Goal: Transaction & Acquisition: Obtain resource

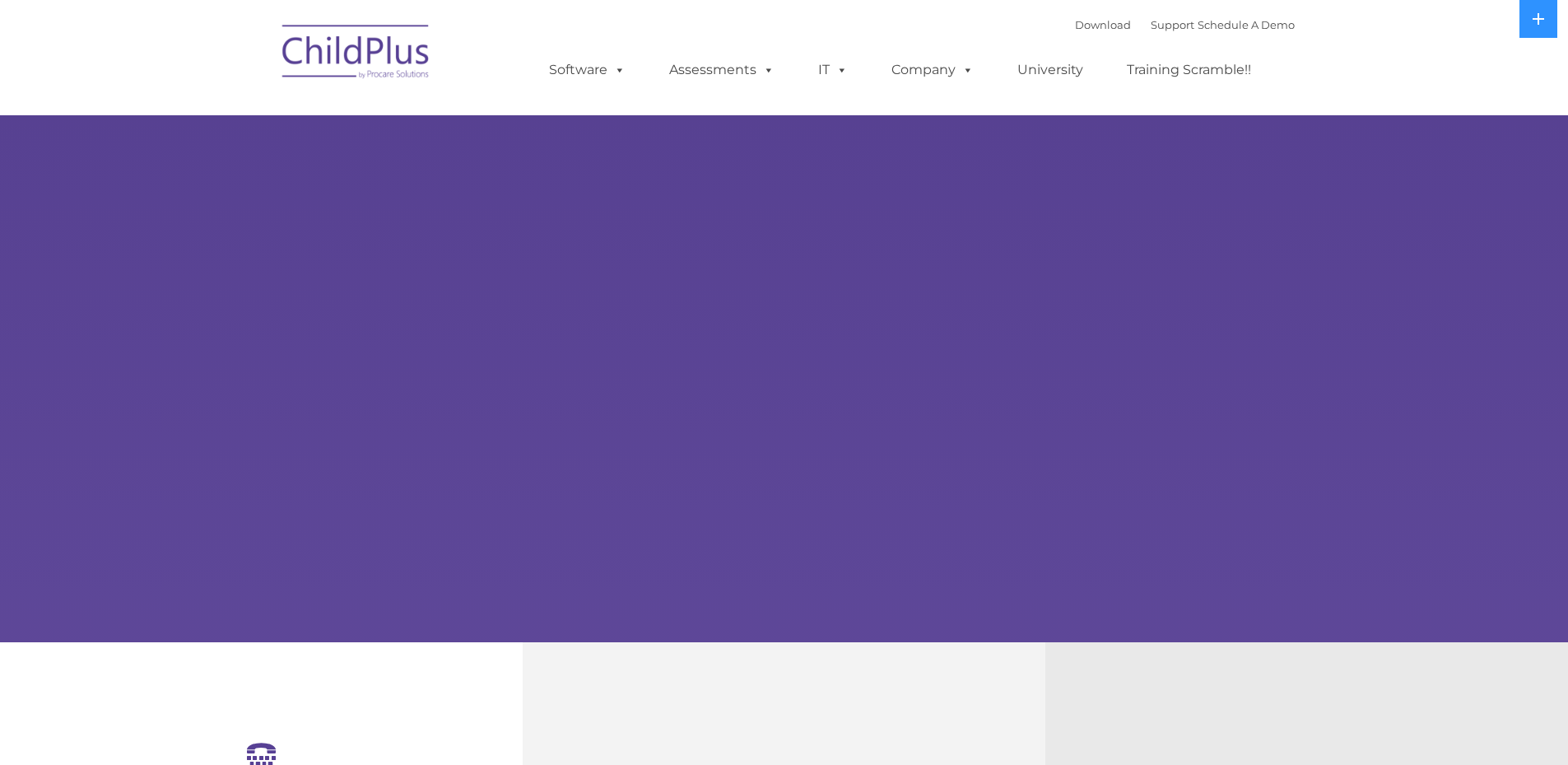
select select "MEDIUM"
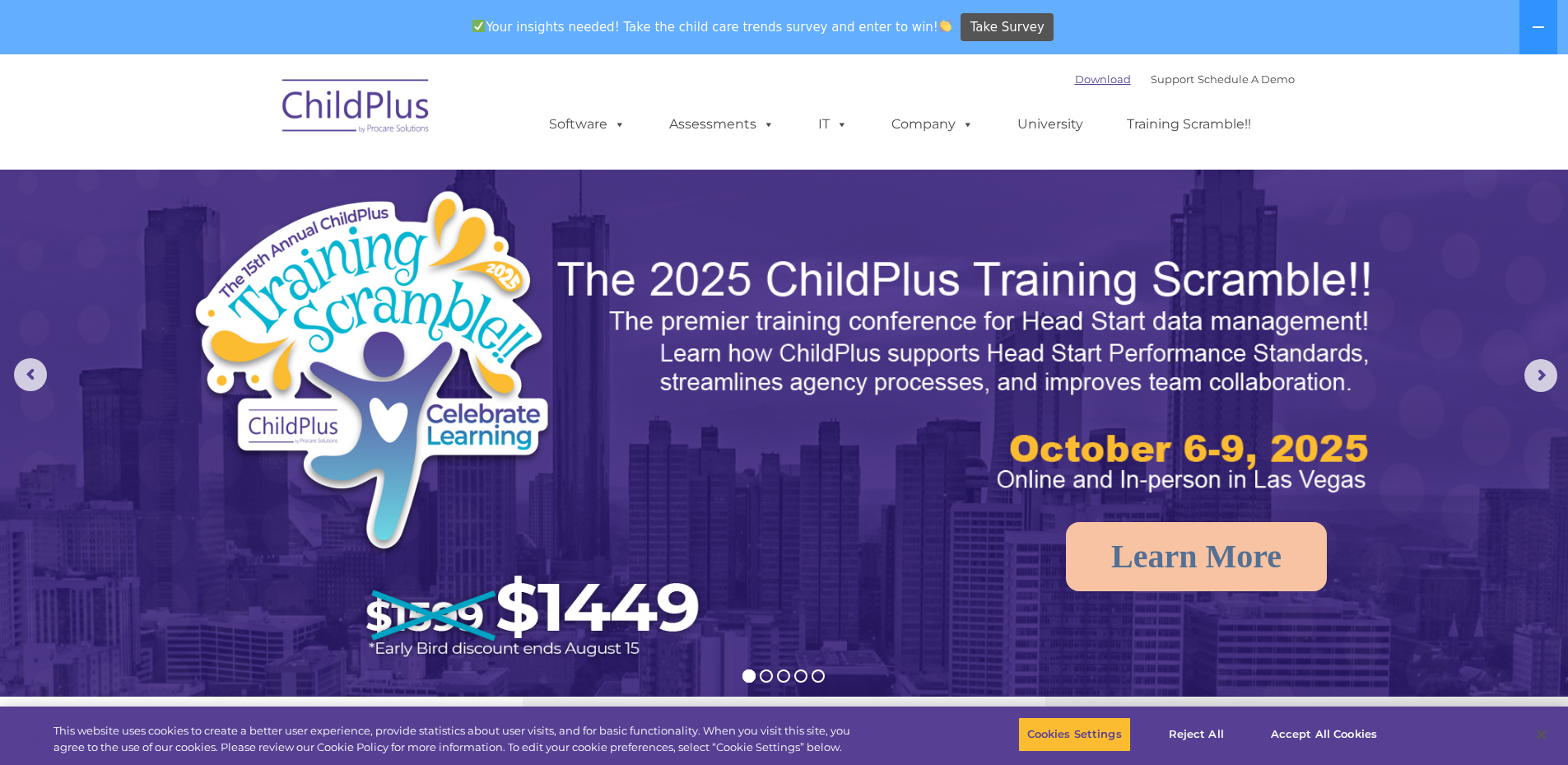
click at [1093, 83] on link "Download" at bounding box center [1103, 78] width 56 height 13
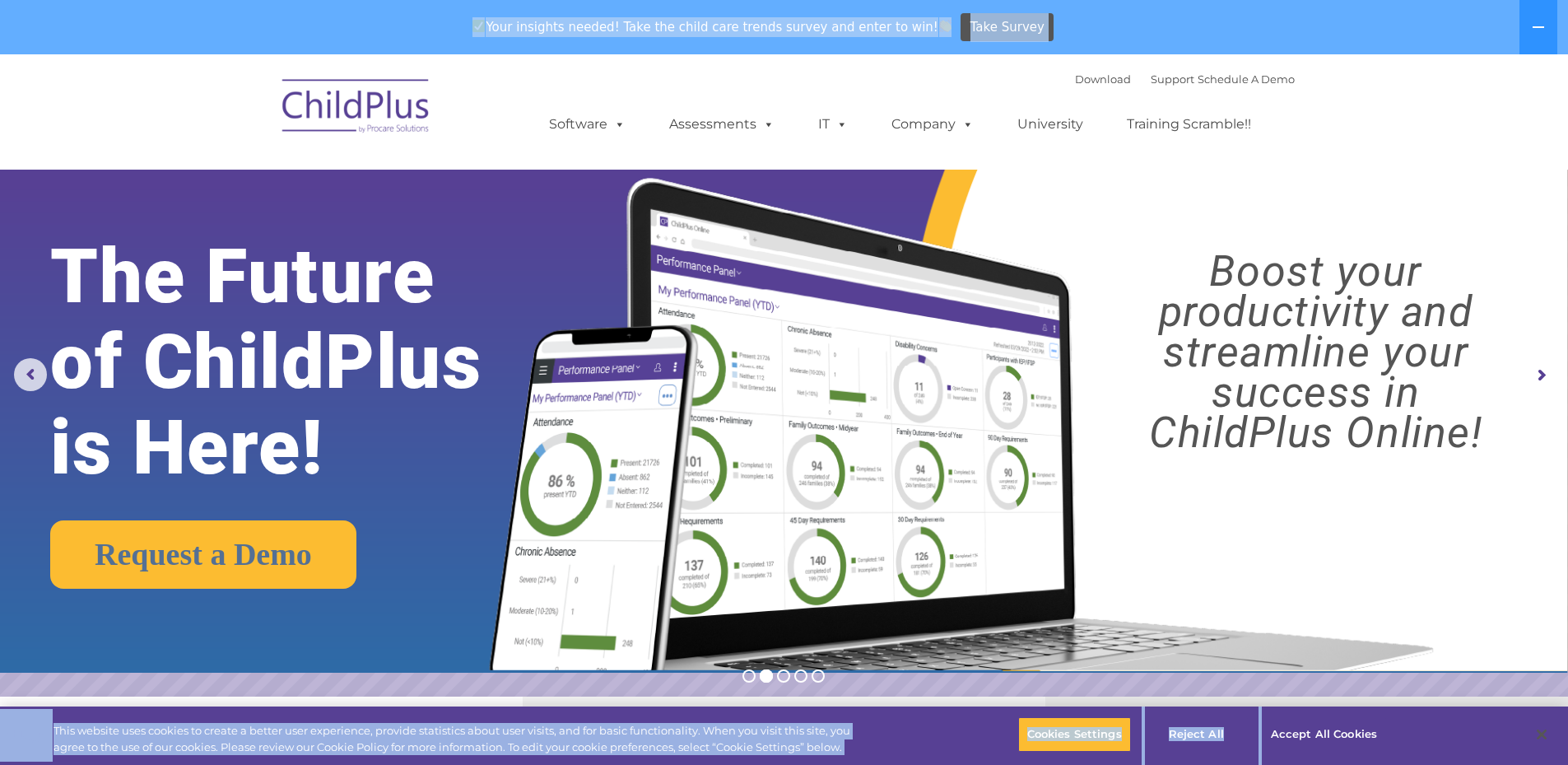
drag, startPoint x: 1002, startPoint y: 706, endPoint x: 1275, endPoint y: 713, distance: 273.1
click at [1534, 38] on button at bounding box center [1539, 27] width 38 height 54
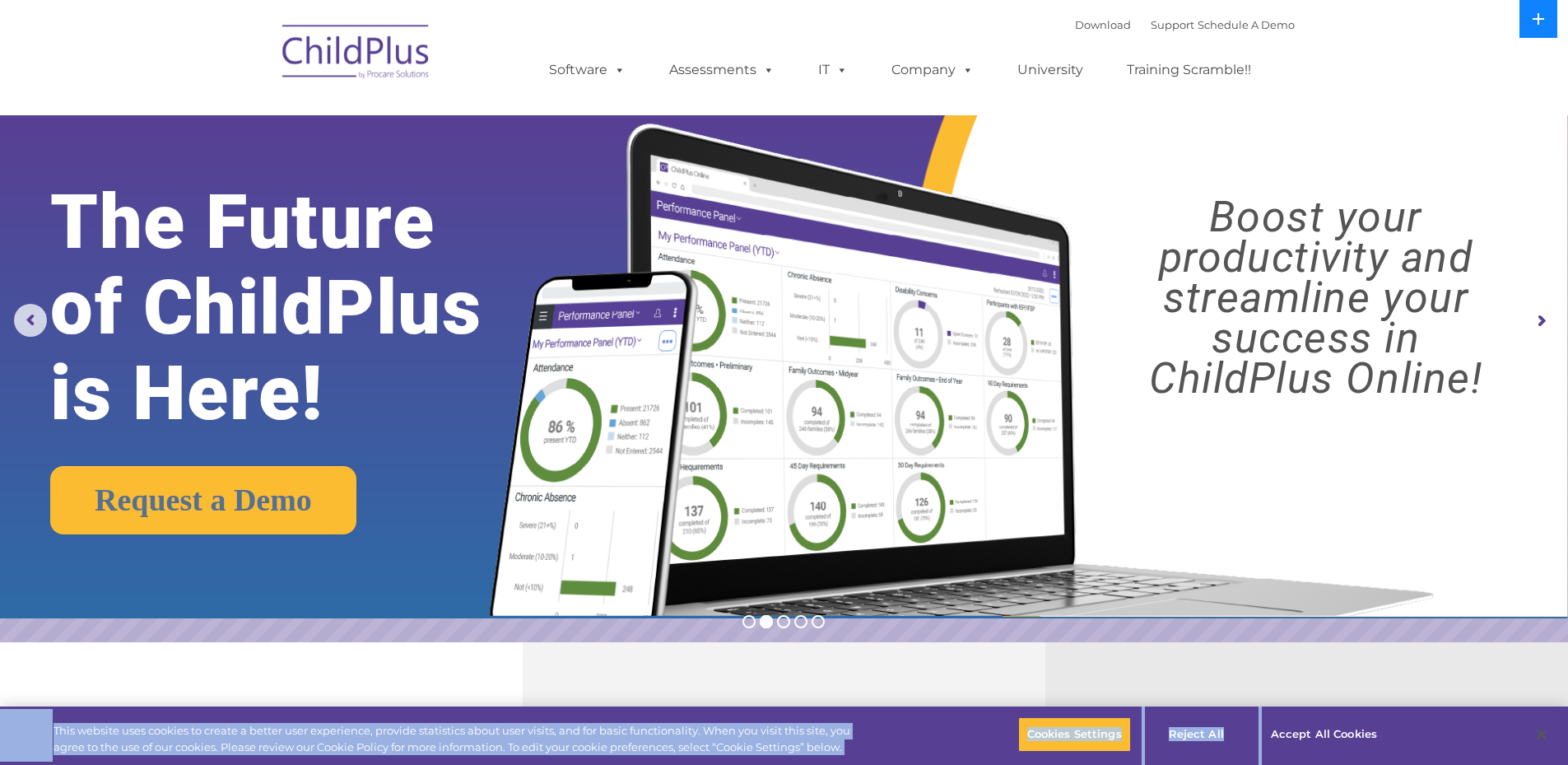
click at [1534, 31] on button at bounding box center [1539, 19] width 38 height 38
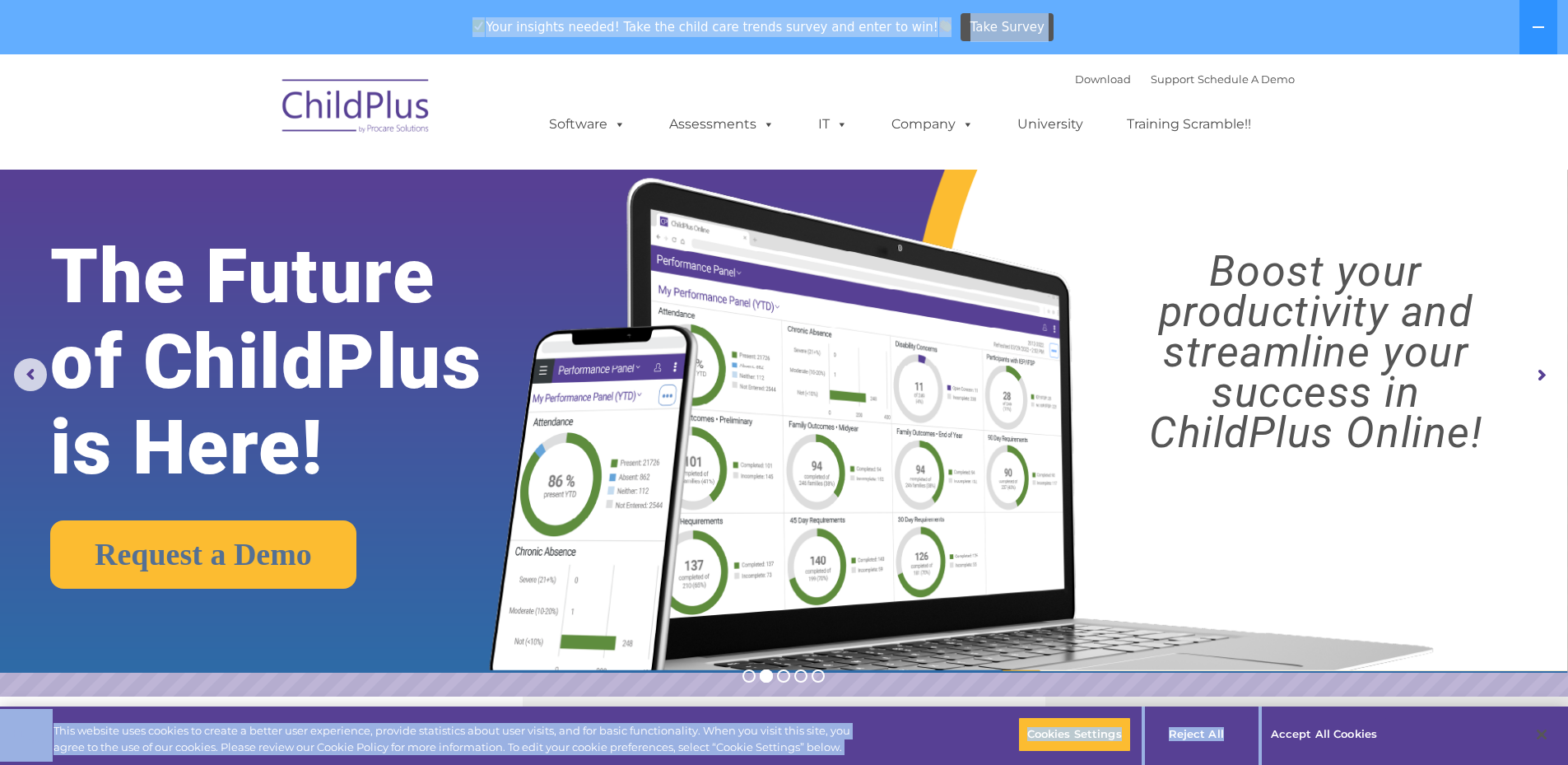
click at [390, 111] on img at bounding box center [356, 109] width 165 height 82
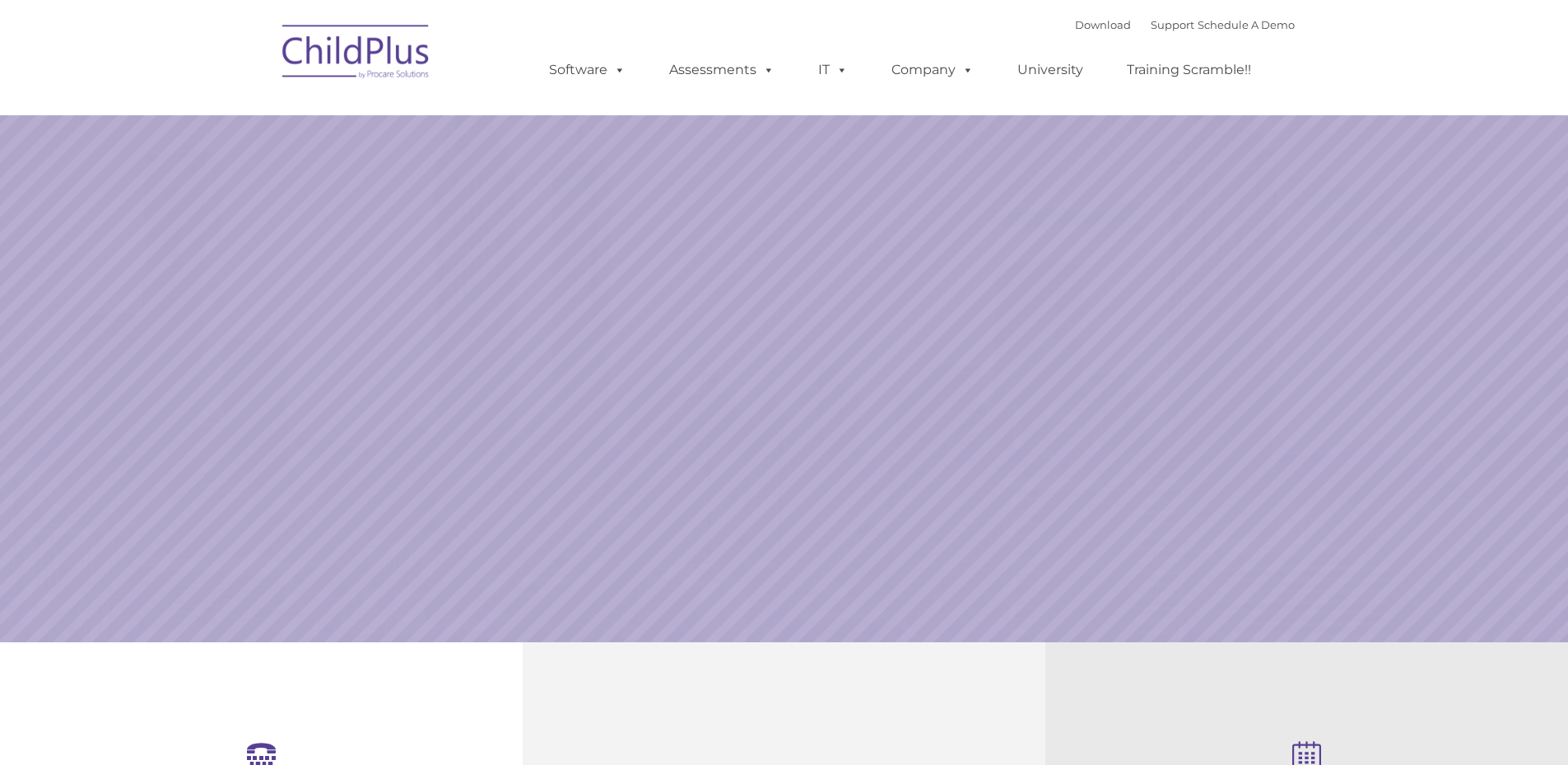
select select "MEDIUM"
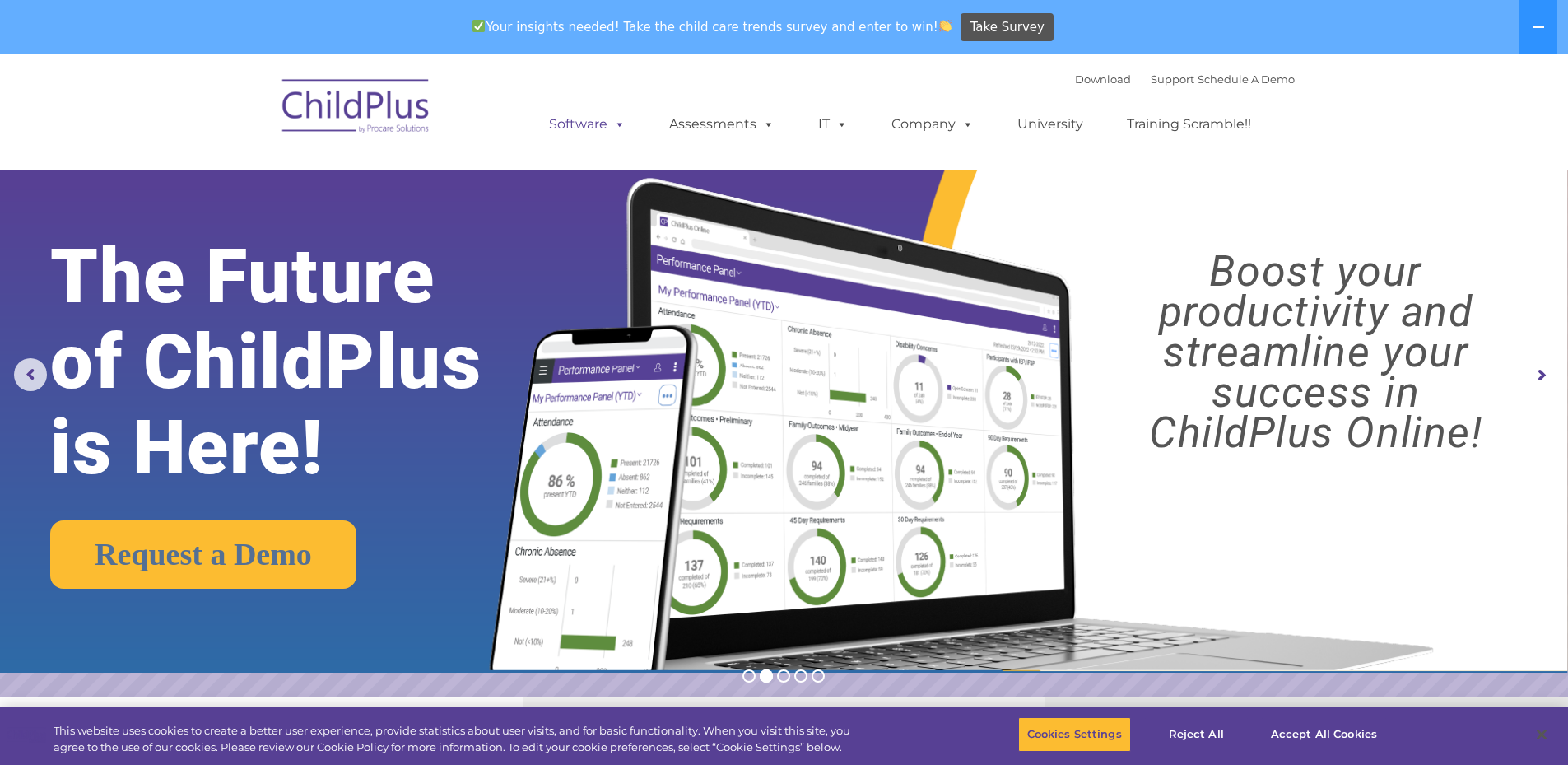
click at [575, 122] on link "Software" at bounding box center [588, 124] width 110 height 33
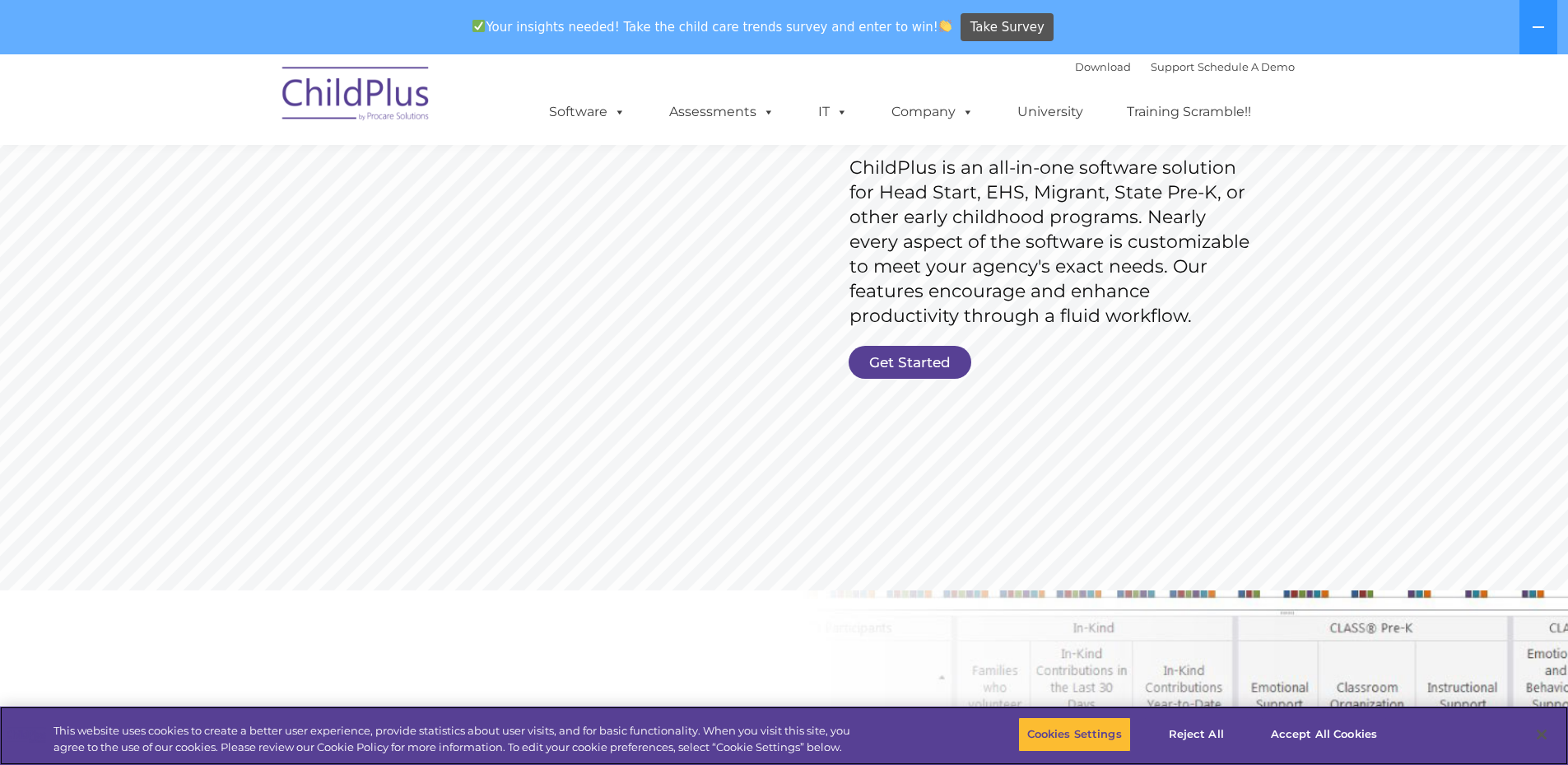
scroll to position [269, 0]
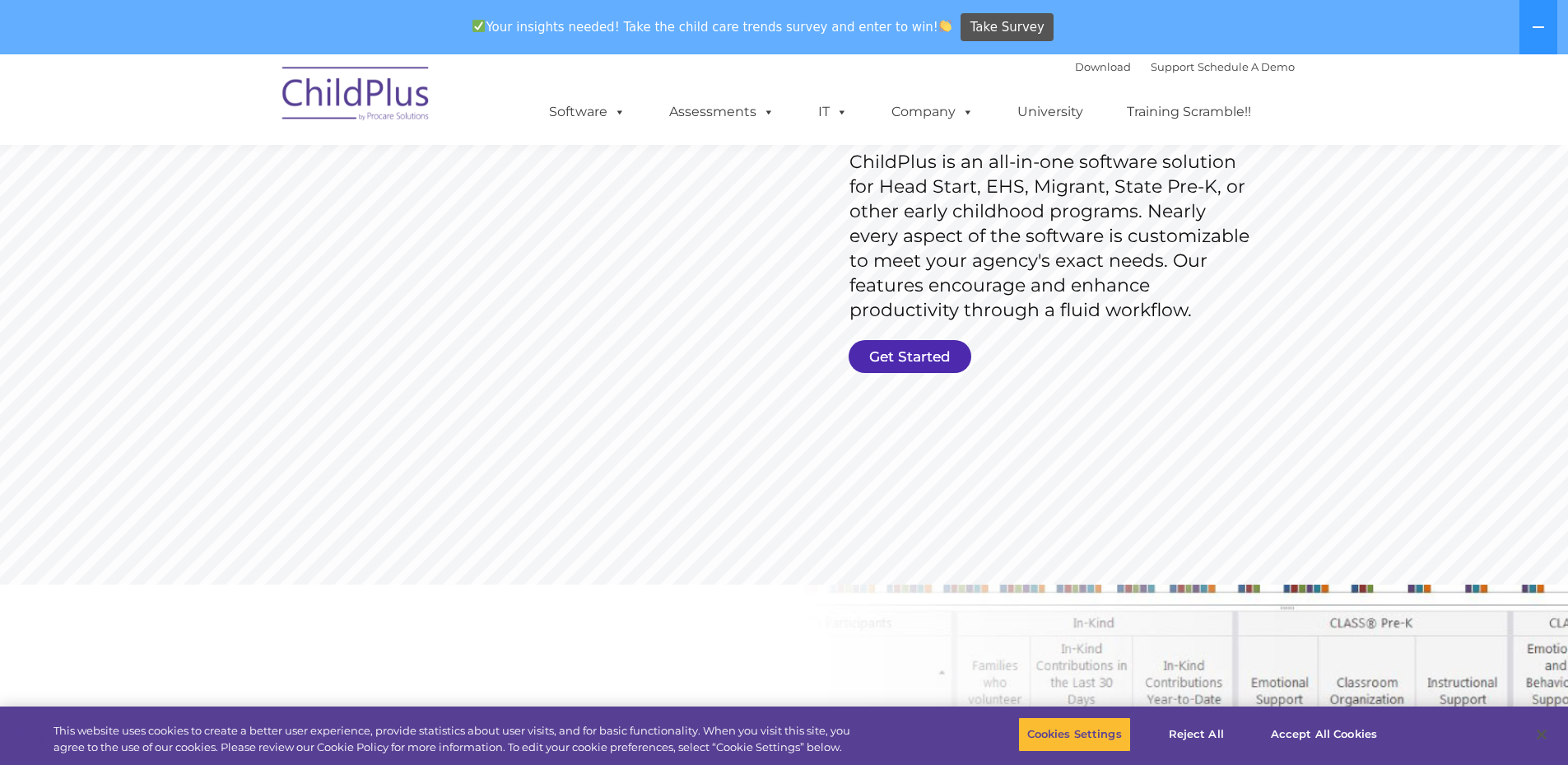
click at [901, 355] on link "Get Started" at bounding box center [910, 356] width 123 height 33
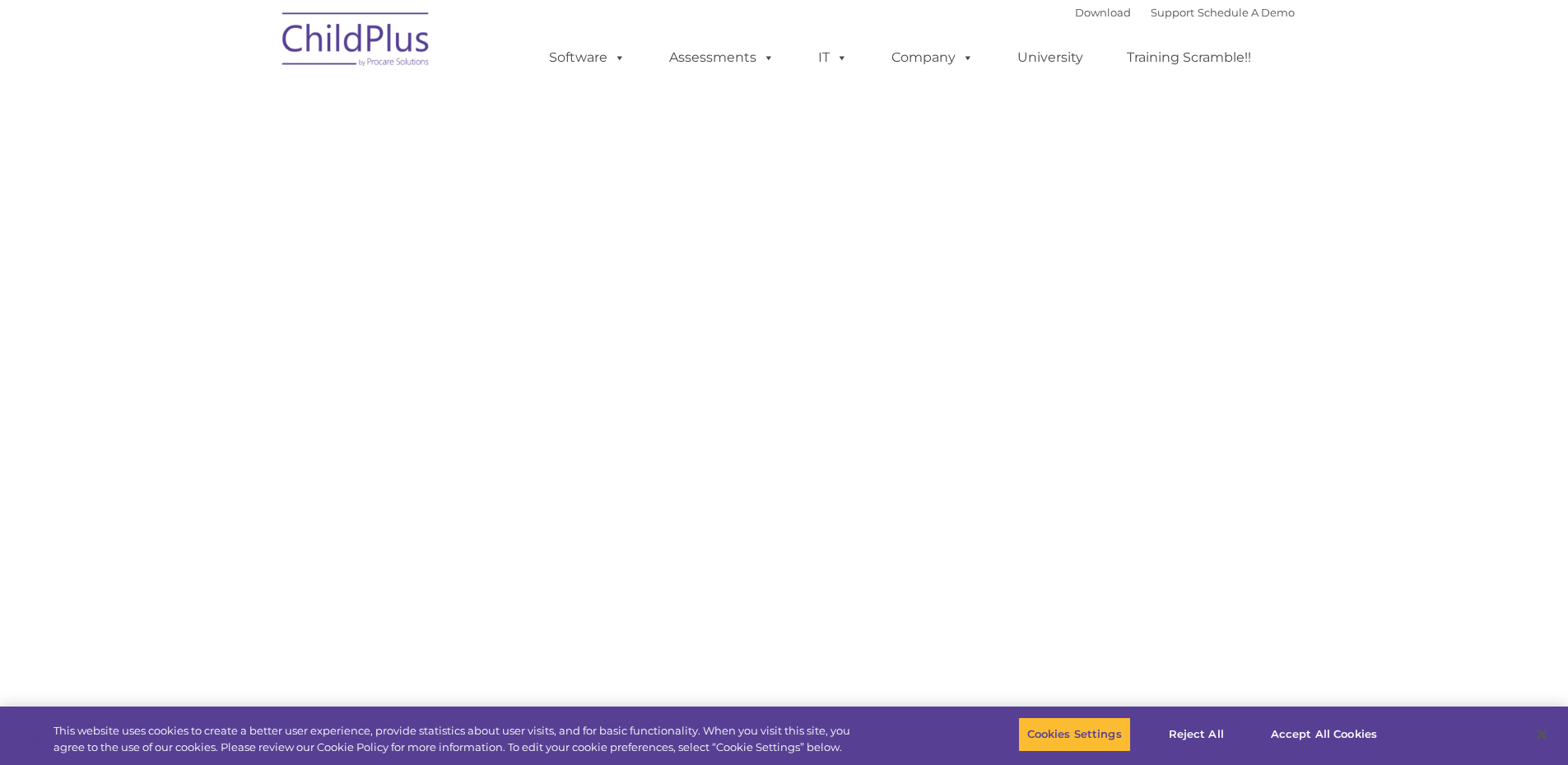
select select "MEDIUM"
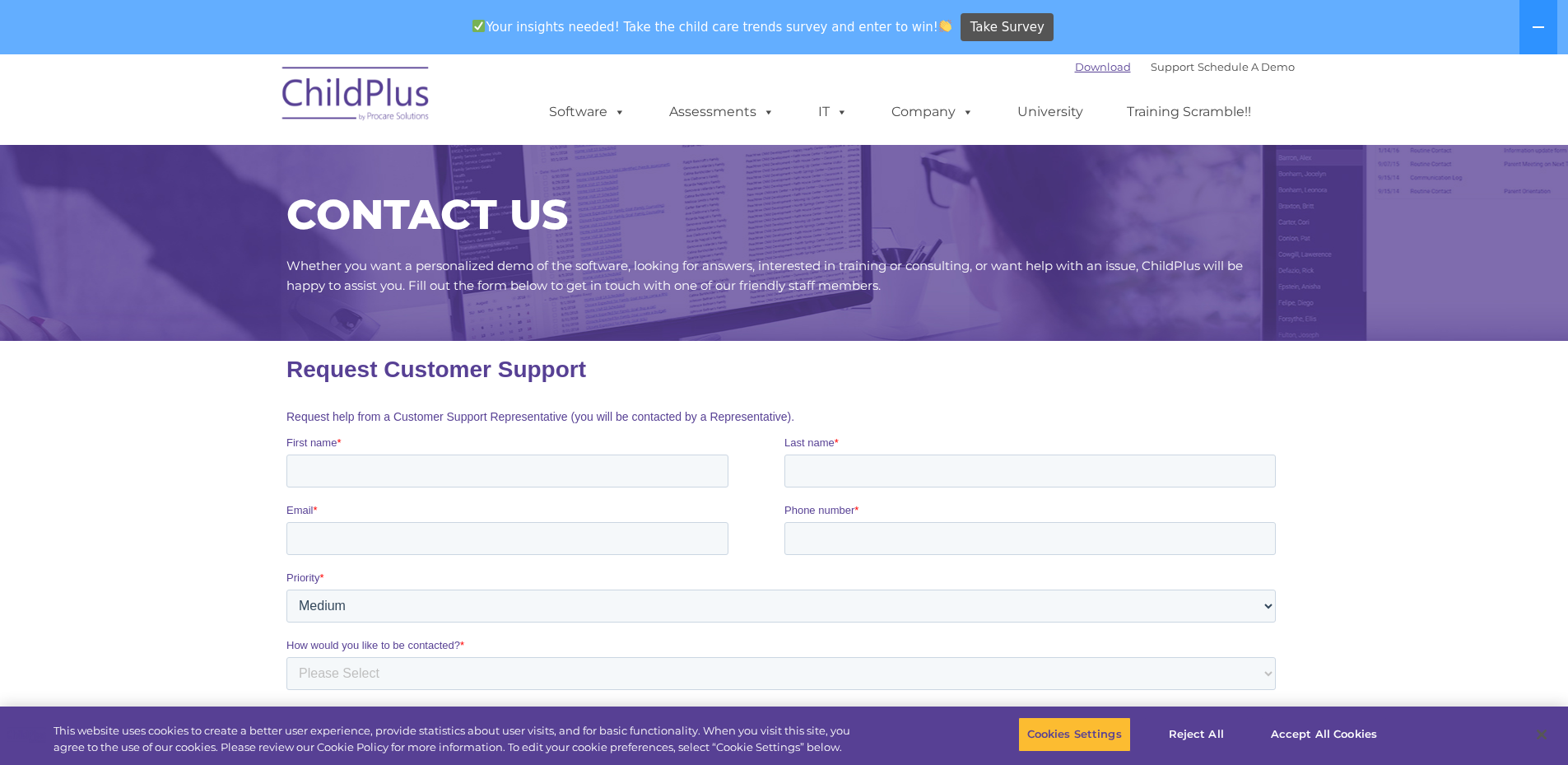
click at [1088, 68] on link "Download" at bounding box center [1103, 66] width 56 height 13
